Goal: Information Seeking & Learning: Learn about a topic

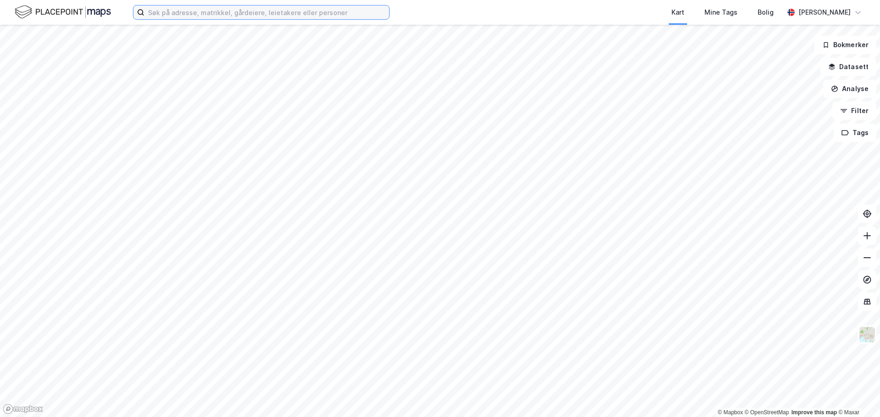
click at [202, 6] on input at bounding box center [266, 12] width 245 height 14
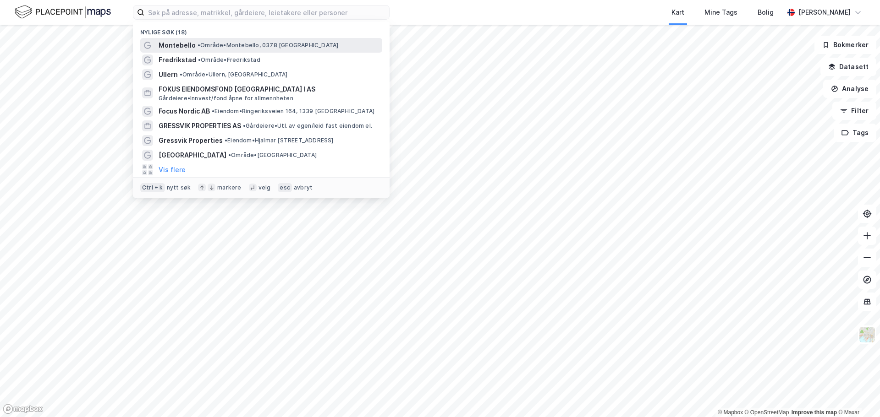
click at [208, 42] on span "• Område • [GEOGRAPHIC_DATA], 0378 [GEOGRAPHIC_DATA]" at bounding box center [267, 45] width 141 height 7
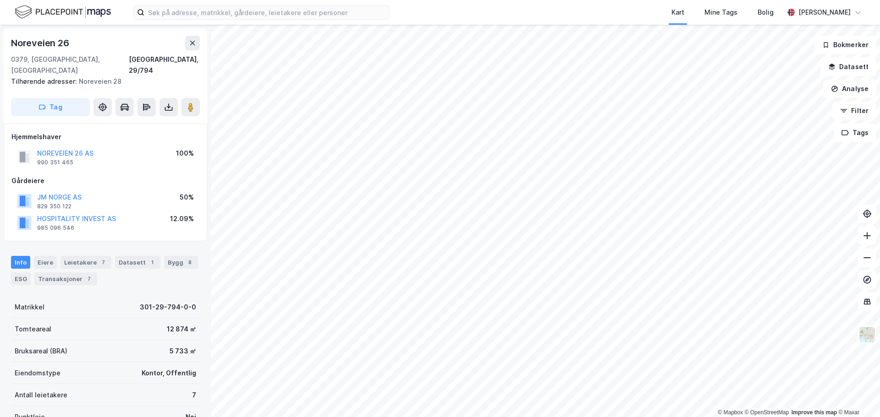
scroll to position [1, 0]
click at [0, 0] on button "NOREVEIEN 26 AS" at bounding box center [0, 0] width 0 height 0
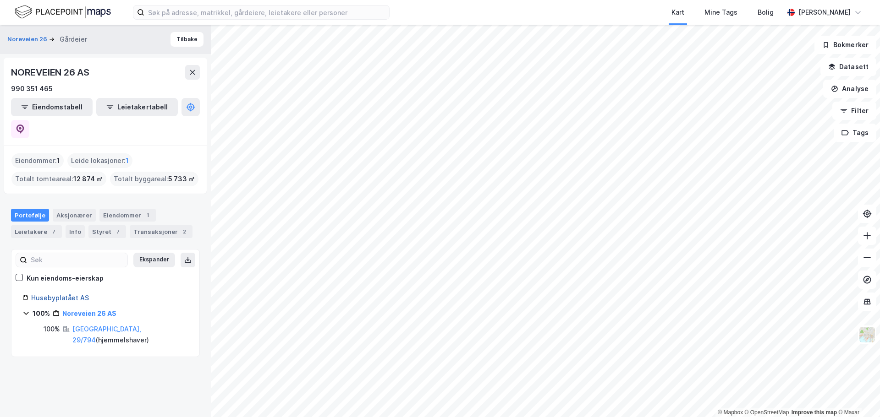
click at [65, 294] on link "Husebyplatået AS" at bounding box center [60, 298] width 58 height 8
click at [81, 294] on link "Husebyplatået AS" at bounding box center [60, 298] width 58 height 8
click at [25, 125] on icon at bounding box center [20, 129] width 9 height 9
